Goal: Task Accomplishment & Management: Manage account settings

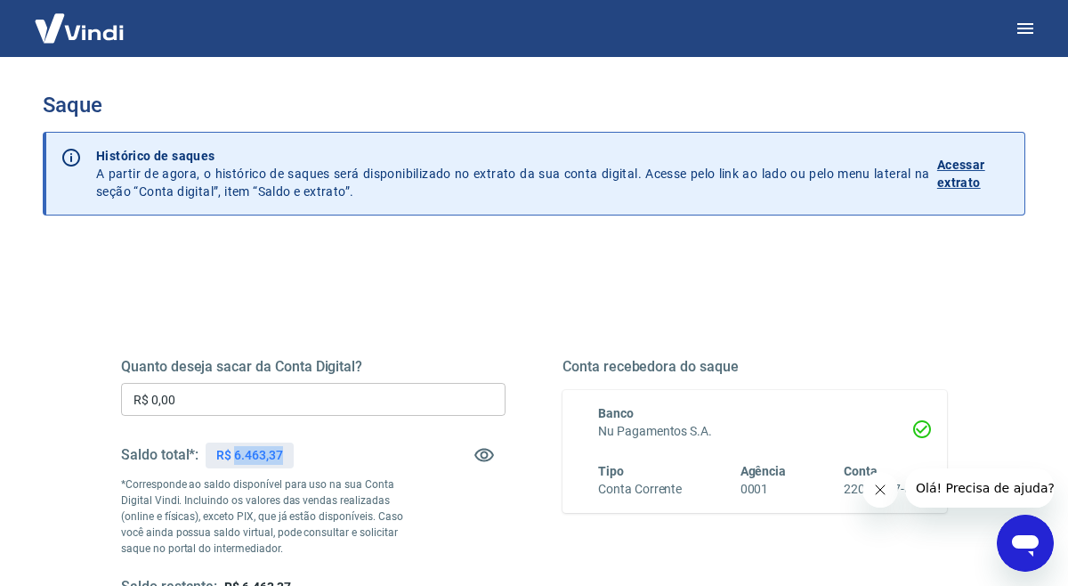
drag, startPoint x: 235, startPoint y: 457, endPoint x: 309, endPoint y: 457, distance: 73.9
click at [309, 457] on div "Saldo total*: R$ 6.463,37" at bounding box center [313, 454] width 384 height 43
copy p "6.463,37"
click at [220, 410] on input "R$ 0,00" at bounding box center [313, 399] width 384 height 33
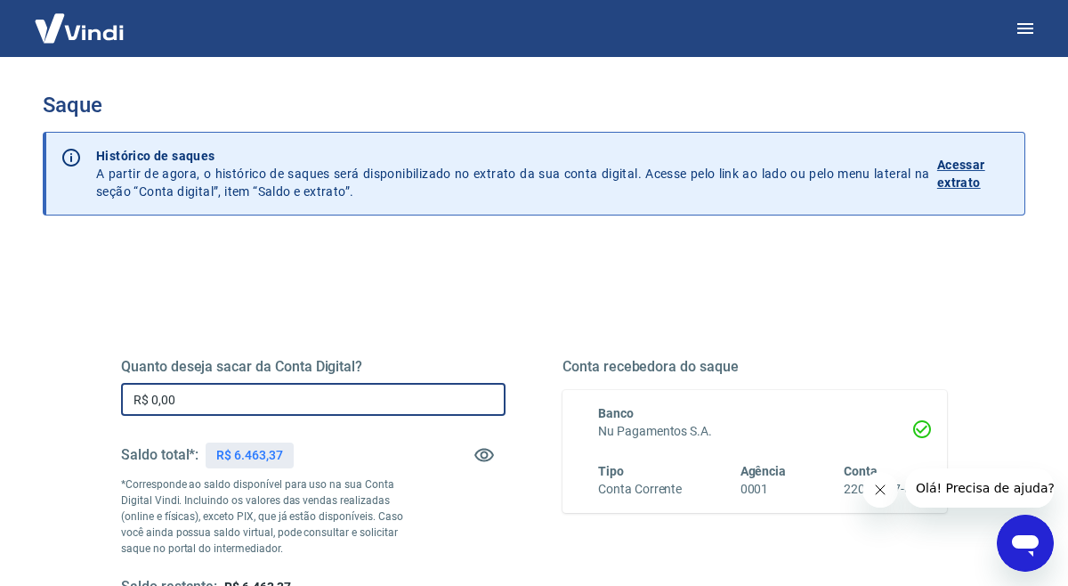
click at [220, 410] on input "R$ 0,00" at bounding box center [313, 399] width 384 height 33
paste input "6.463,37"
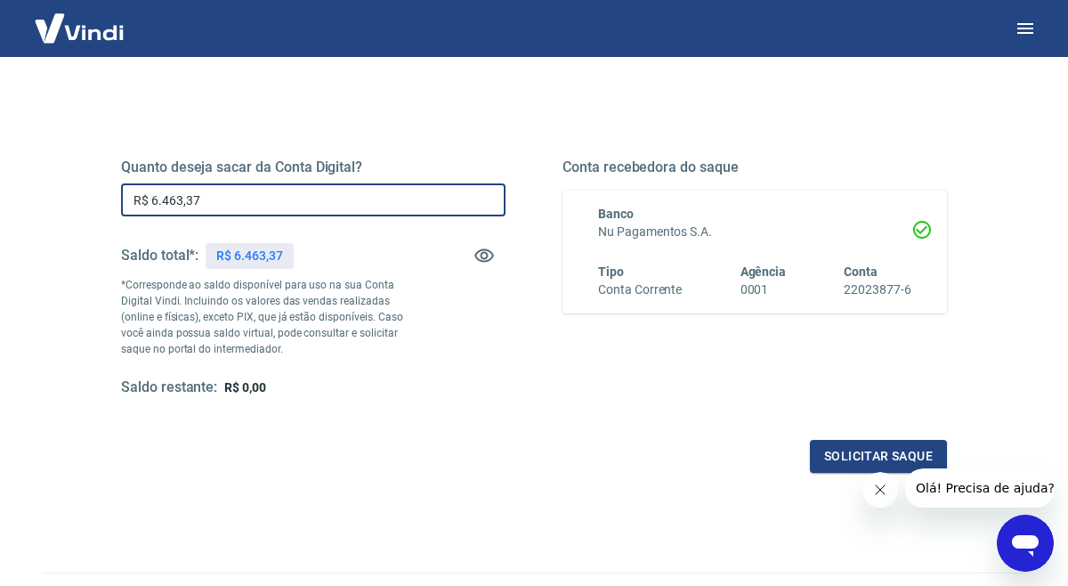
scroll to position [207, 0]
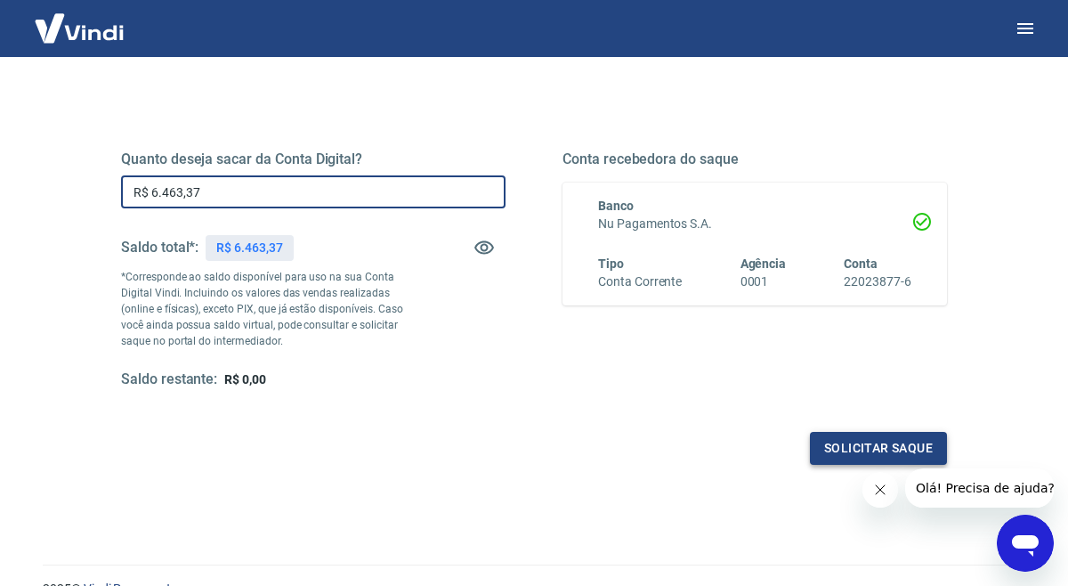
type input "R$ 6.463,37"
click at [838, 442] on button "Solicitar saque" at bounding box center [878, 448] width 137 height 33
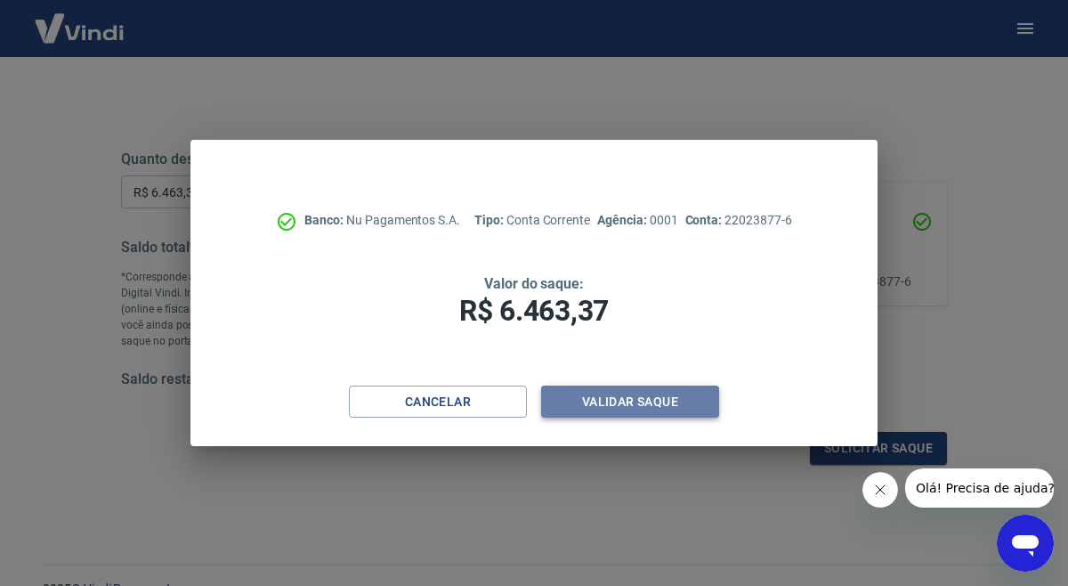
click at [650, 409] on button "Validar saque" at bounding box center [630, 401] width 178 height 33
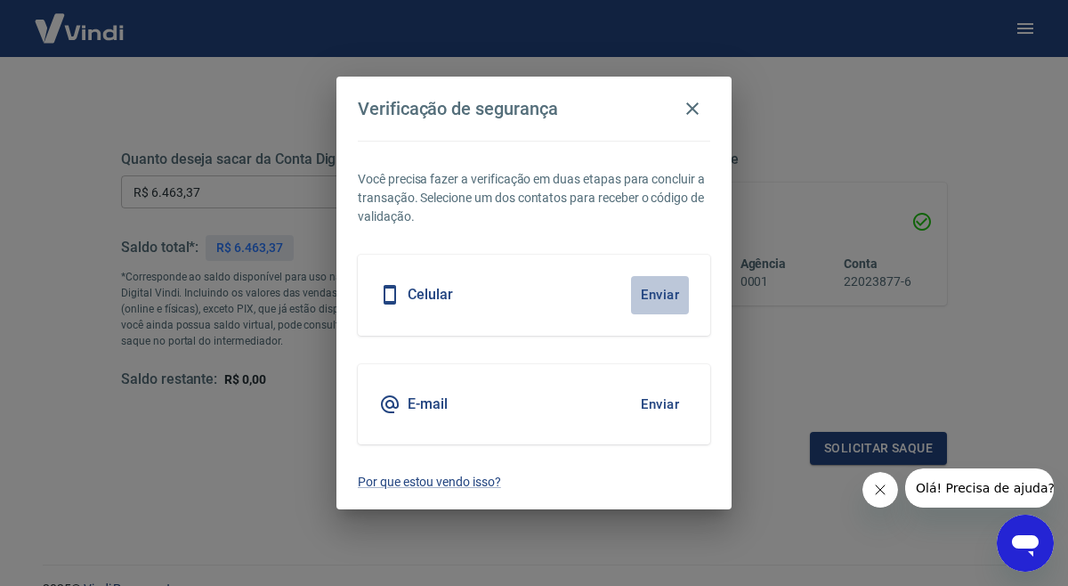
click at [674, 295] on button "Enviar" at bounding box center [660, 294] width 58 height 37
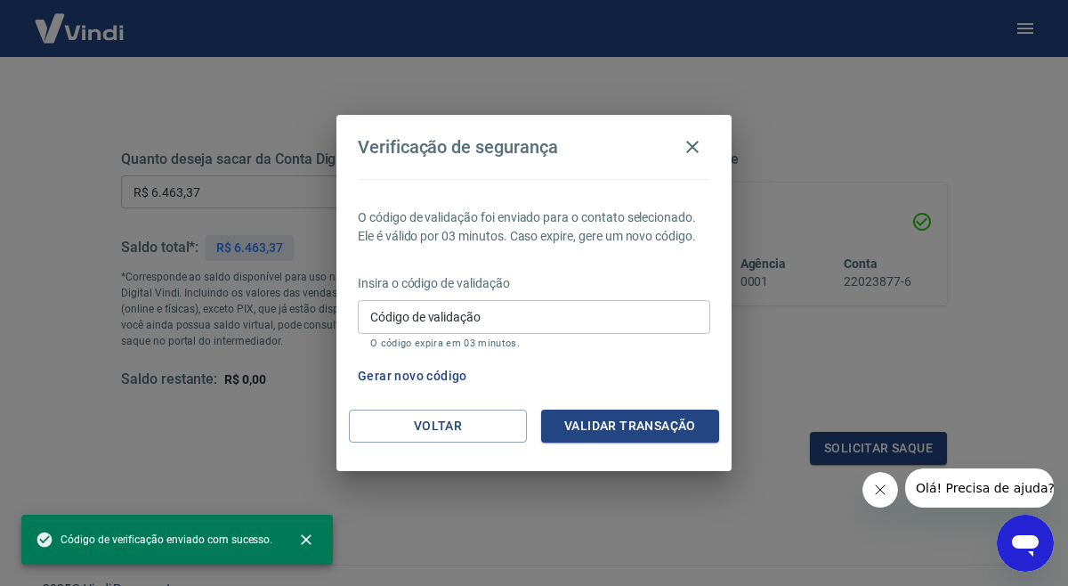
click at [419, 325] on input "Código de validação" at bounding box center [534, 316] width 352 height 33
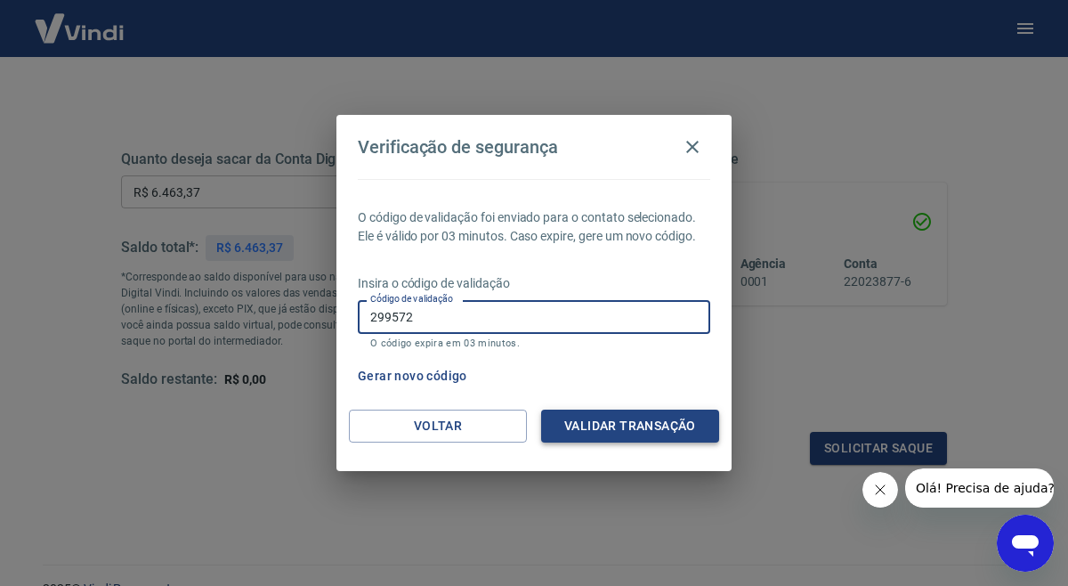
type input "299572"
click at [578, 425] on button "Validar transação" at bounding box center [630, 425] width 178 height 33
